Goal: Task Accomplishment & Management: Manage account settings

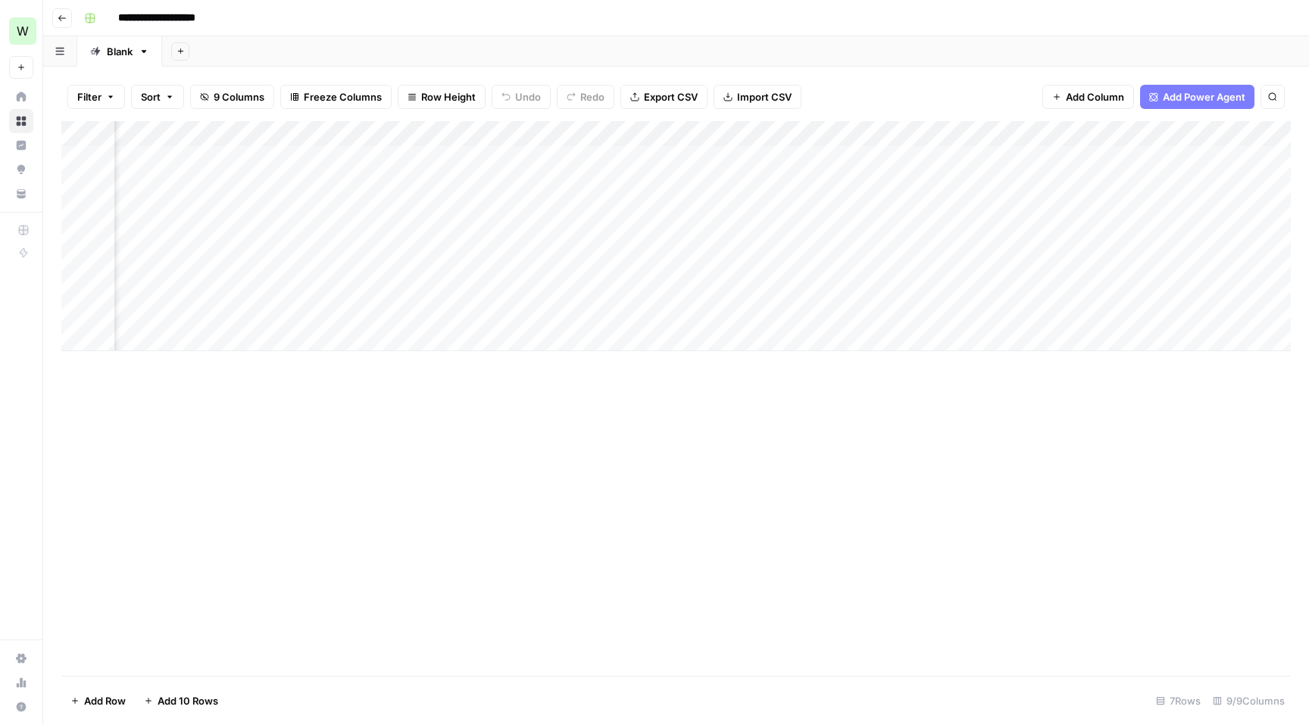
scroll to position [0, 254]
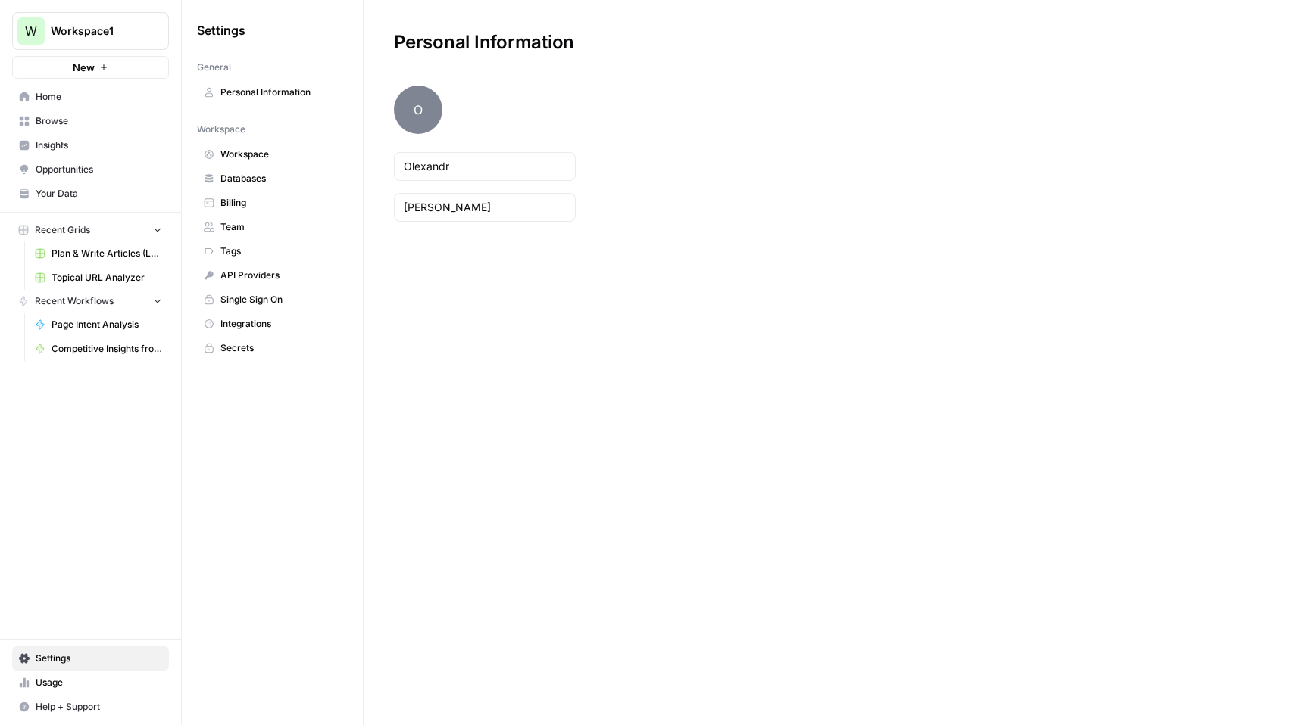
click at [281, 95] on span "Personal Information" at bounding box center [280, 93] width 120 height 14
click at [273, 159] on span "Workspace" at bounding box center [280, 155] width 120 height 14
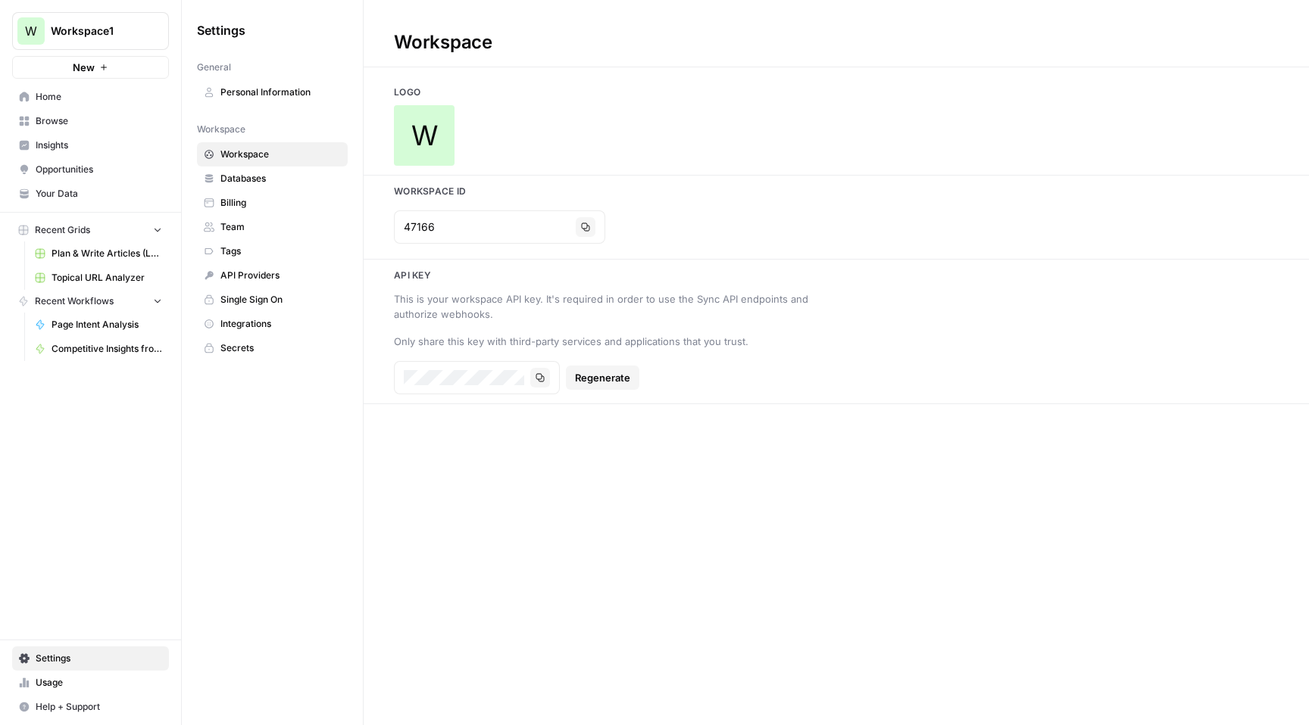
click at [273, 223] on span "Team" at bounding box center [280, 227] width 120 height 14
